Goal: Transaction & Acquisition: Purchase product/service

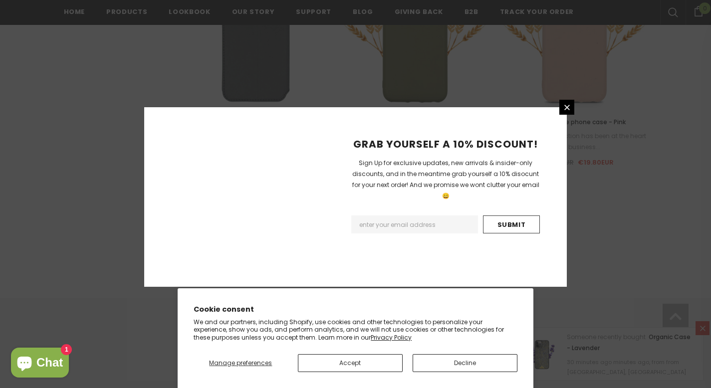
scroll to position [1188, 0]
